Goal: Task Accomplishment & Management: Use online tool/utility

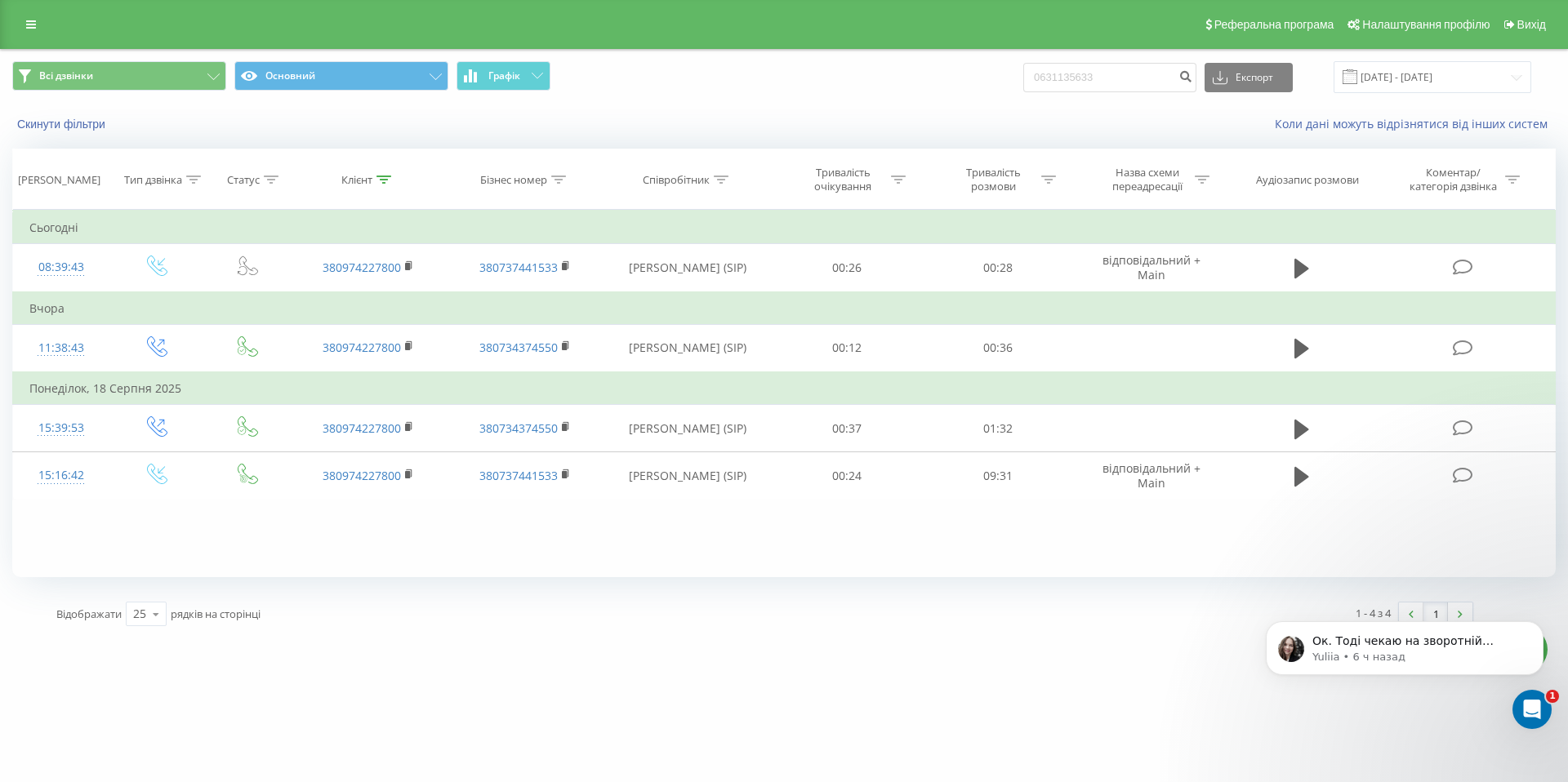
type input "0631135633"
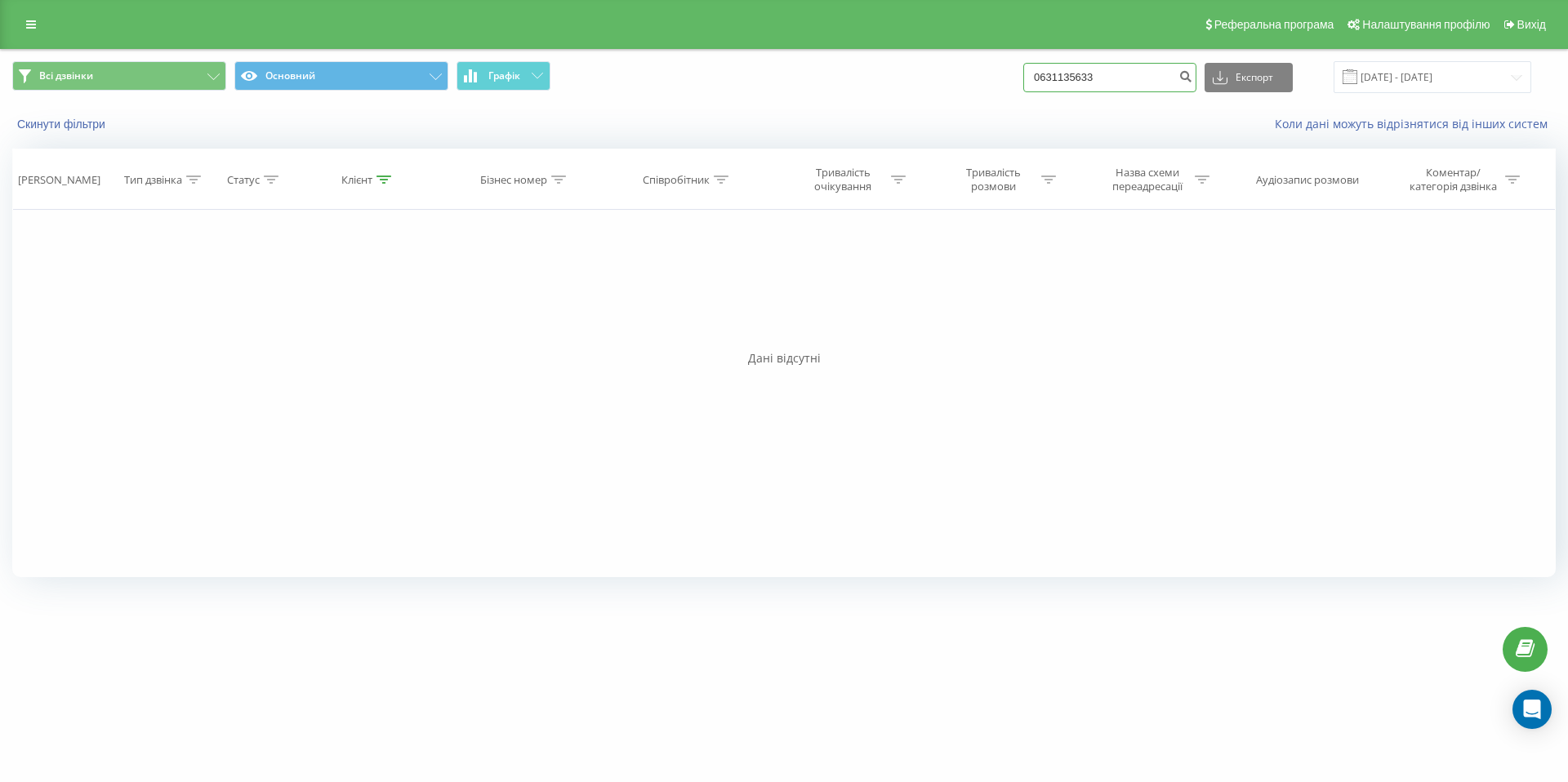
click at [1137, 73] on input "0631135633" at bounding box center [1110, 78] width 173 height 30
paste input "[PHONE_NUMBER]"
type input "0969578198"
click at [373, 372] on div "Фільтрувати за умовою Дорівнює Введіть значення Скасувати OK Фільтрувати за умо…" at bounding box center [784, 394] width 1544 height 367
